Goal: Obtain resource: Obtain resource

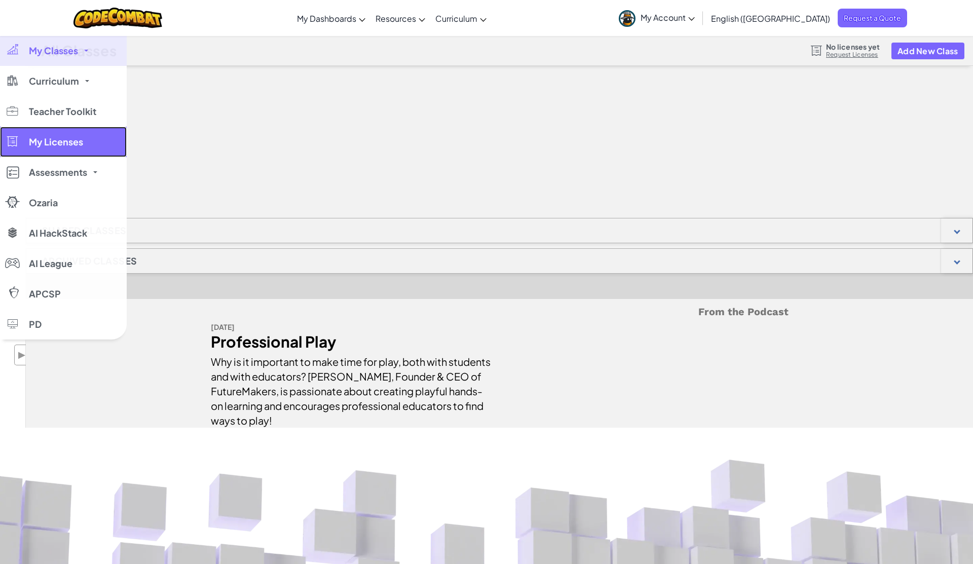
click at [57, 148] on link "My Licenses" at bounding box center [63, 142] width 127 height 30
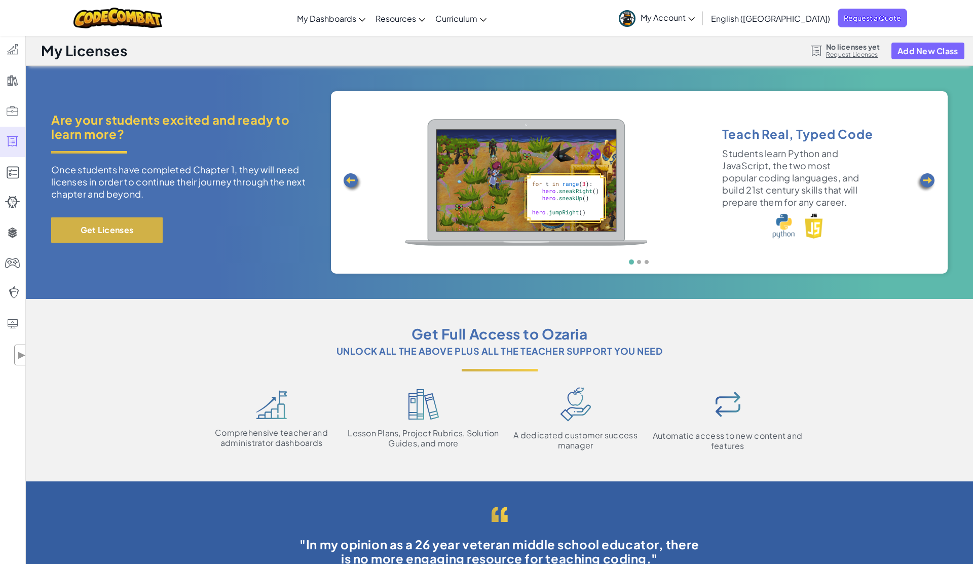
click at [129, 233] on button "Get Licenses" at bounding box center [106, 229] width 111 height 25
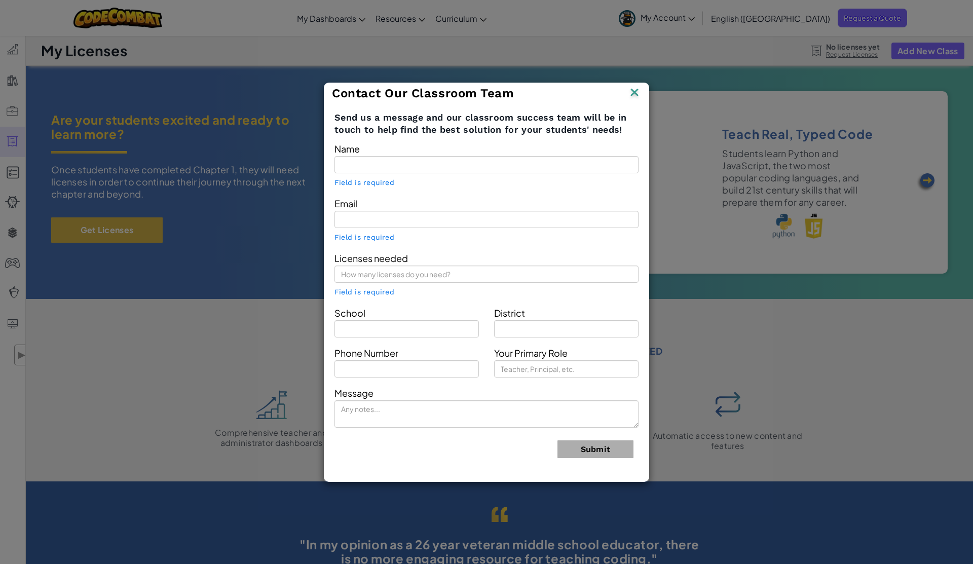
type input "[PERSON_NAME]"
type input "[EMAIL_ADDRESS][DOMAIN_NAME]"
type input "[PERSON_NAME]"
type input "Bà Đình"
type input "Teacher"
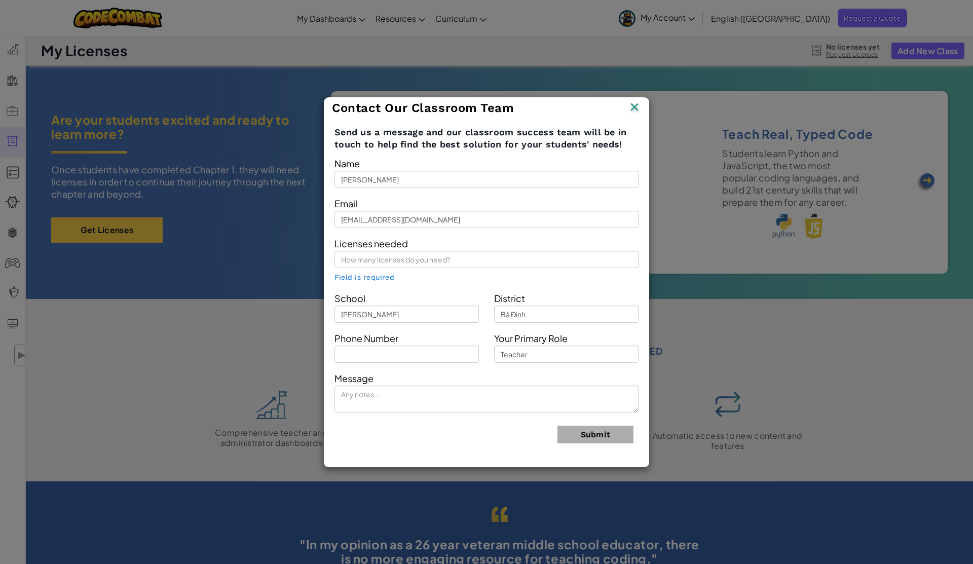
click at [625, 107] on div "Contact Our Classroom Team" at bounding box center [486, 107] width 309 height 15
click at [629, 109] on img at bounding box center [634, 107] width 13 height 15
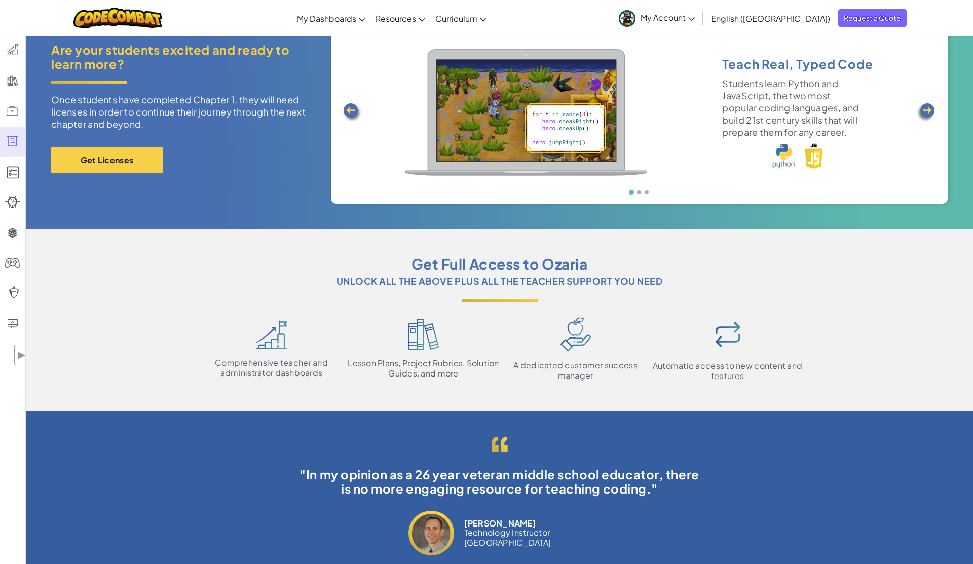
scroll to position [71, 0]
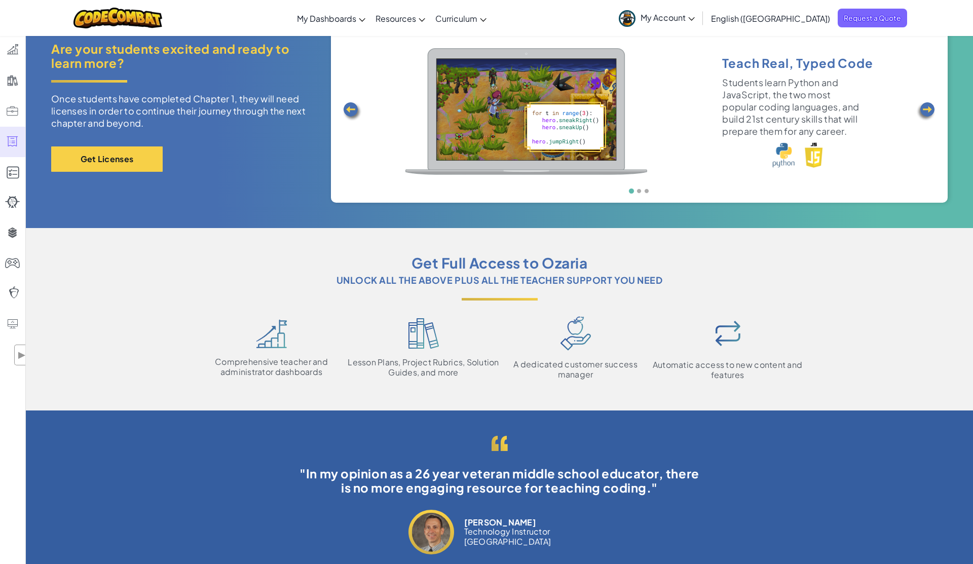
click at [926, 107] on img at bounding box center [926, 111] width 20 height 20
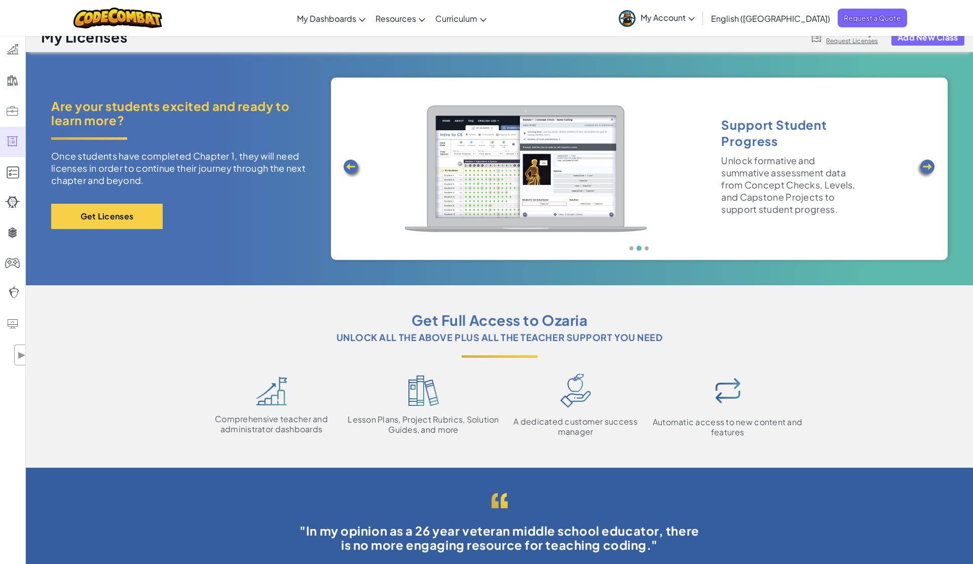
scroll to position [10, 0]
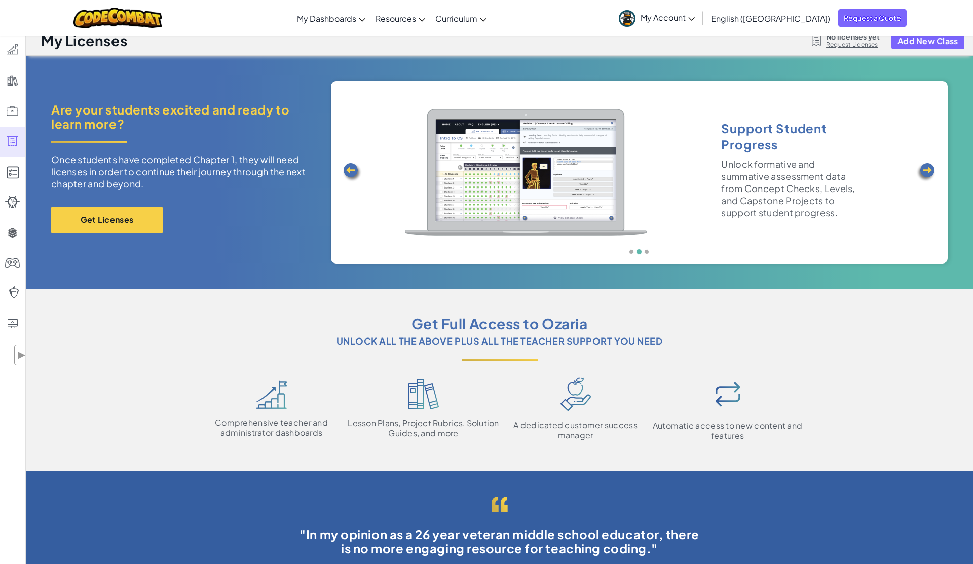
click at [928, 167] on img at bounding box center [926, 172] width 20 height 20
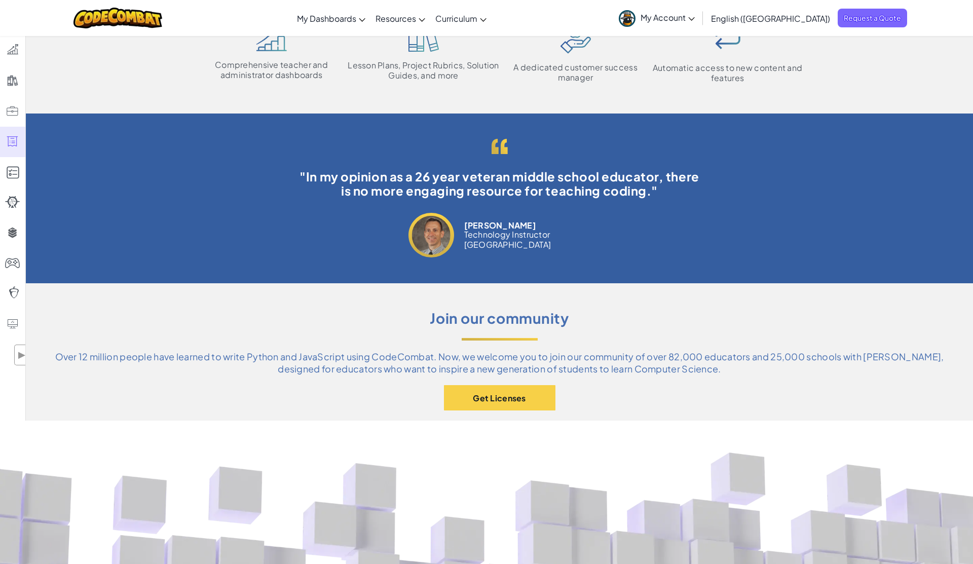
scroll to position [363, 0]
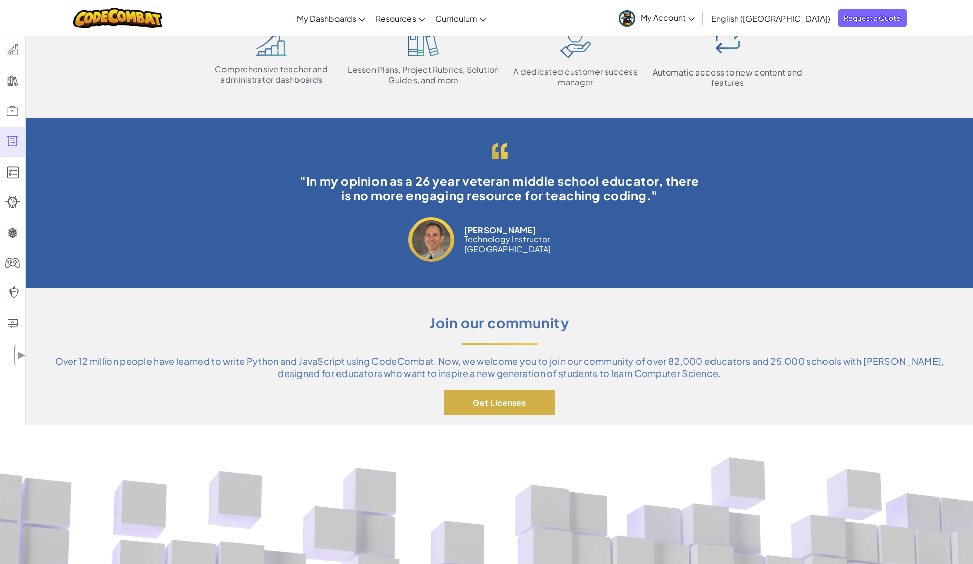
click at [535, 411] on button "Get Licenses" at bounding box center [499, 402] width 111 height 25
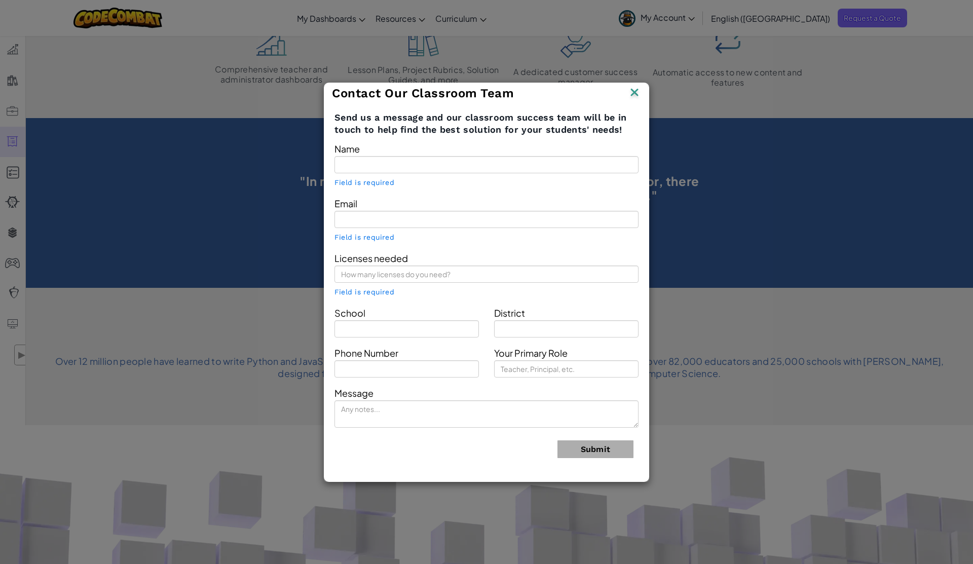
type input "[PERSON_NAME]"
type input "[EMAIL_ADDRESS][DOMAIN_NAME]"
type input "[PERSON_NAME]"
type input "Bà Đình"
type input "Teacher"
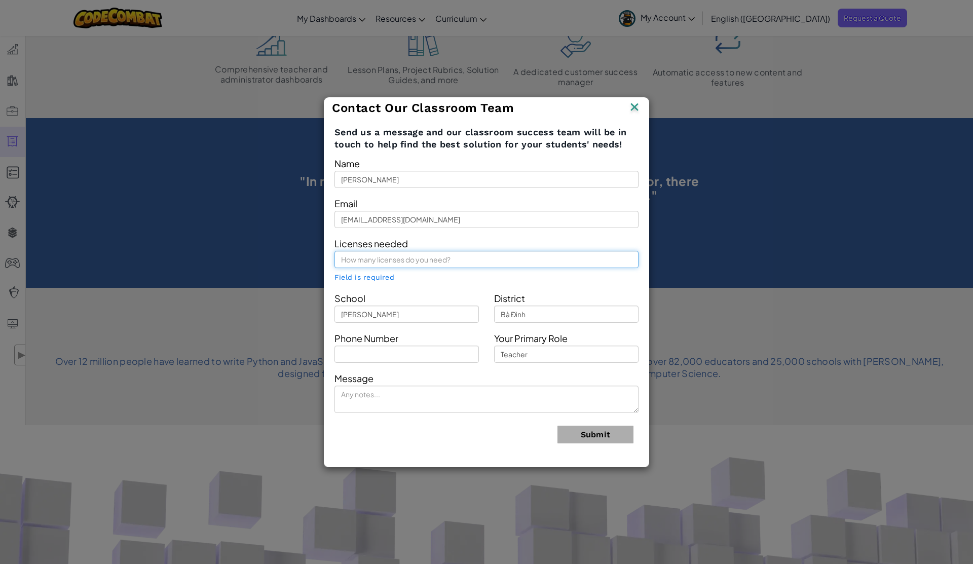
click at [429, 263] on input "text" at bounding box center [486, 259] width 304 height 17
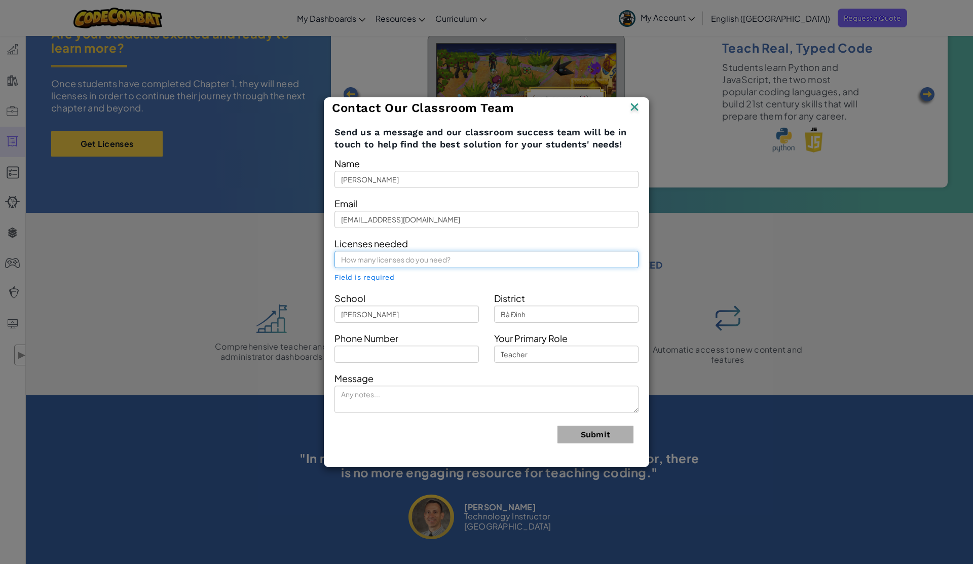
scroll to position [0, 0]
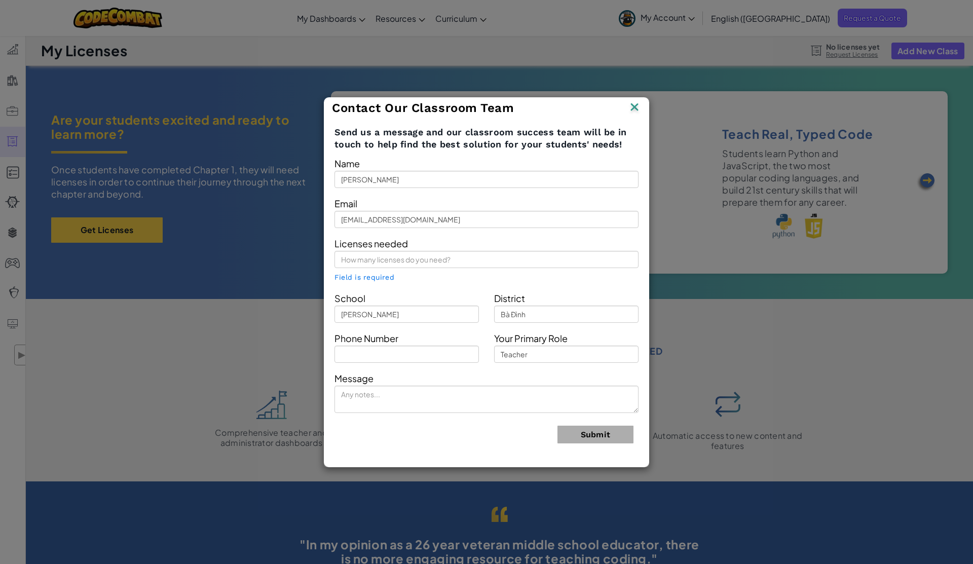
click at [630, 108] on img at bounding box center [634, 107] width 13 height 15
